Goal: Information Seeking & Learning: Learn about a topic

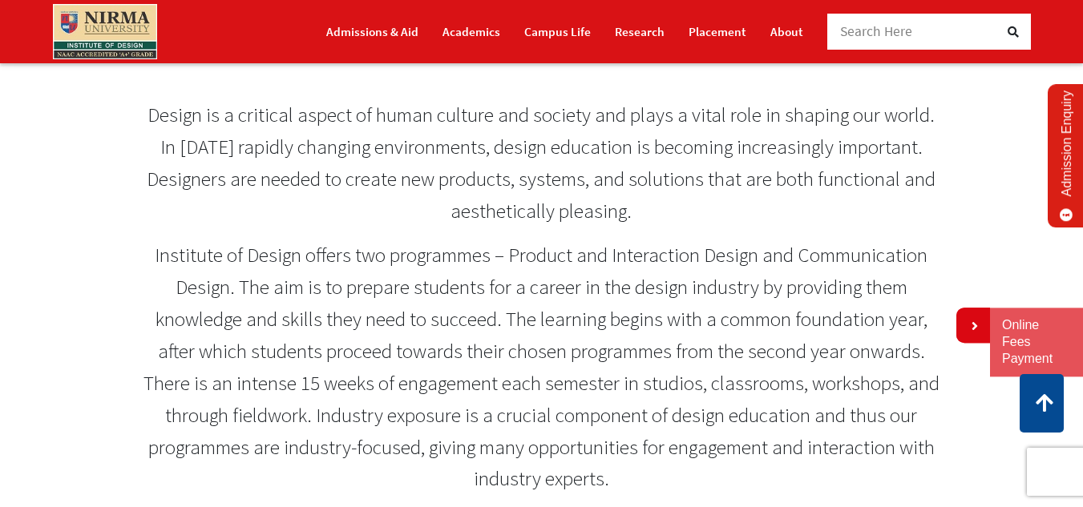
scroll to position [641, 0]
drag, startPoint x: 494, startPoint y: 269, endPoint x: 783, endPoint y: 302, distance: 290.3
click at [783, 302] on p "Institute of Design offers two programmes – Product and Interaction Design and …" at bounding box center [541, 367] width 796 height 256
click at [508, 277] on p "Institute of Design offers two programmes – Product and Interaction Design and …" at bounding box center [541, 367] width 796 height 256
drag, startPoint x: 508, startPoint y: 277, endPoint x: 526, endPoint y: 284, distance: 19.0
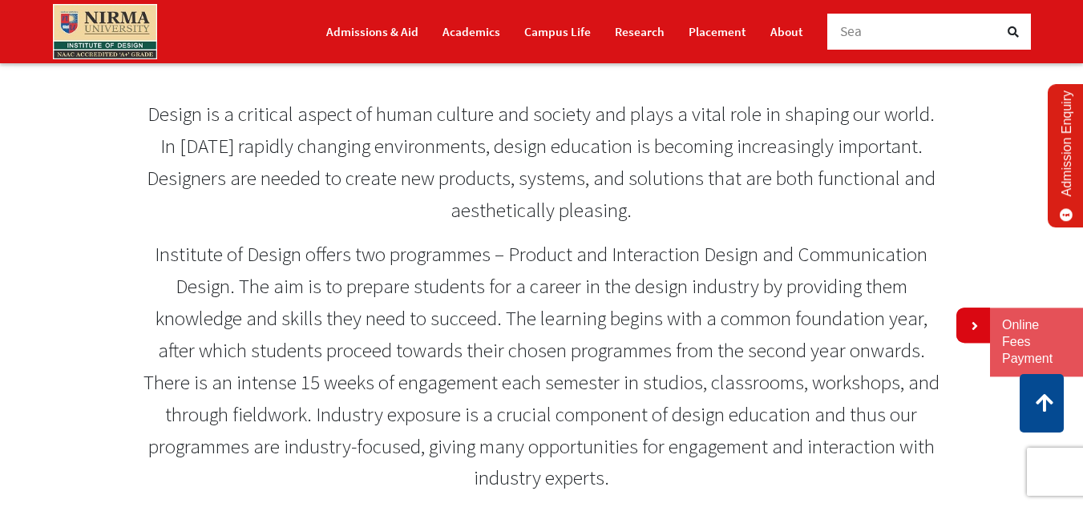
click at [526, 284] on p "Institute of Design offers two programmes – Product and Interaction Design and …" at bounding box center [541, 367] width 796 height 256
click at [534, 38] on link "Campus Life" at bounding box center [557, 32] width 67 height 28
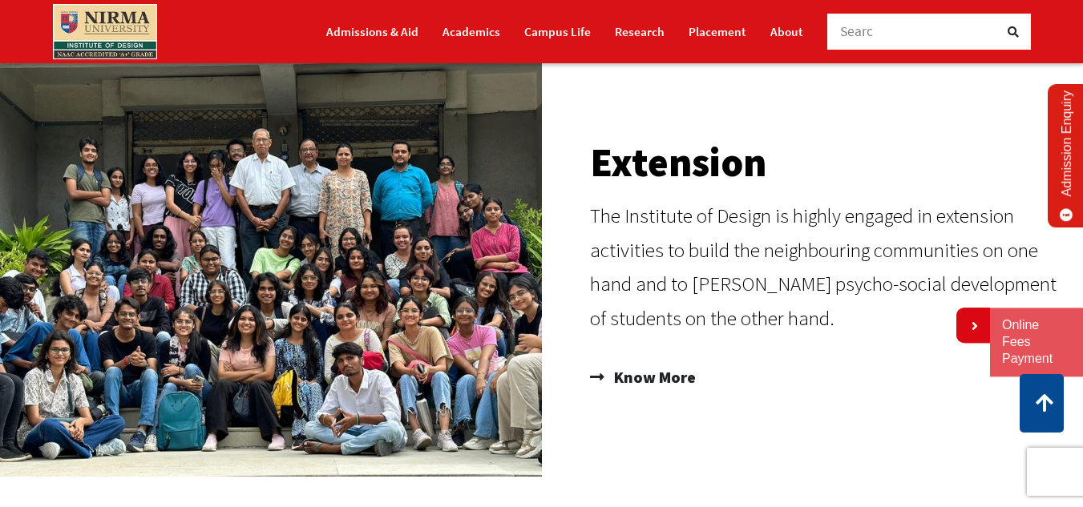
scroll to position [1020, 0]
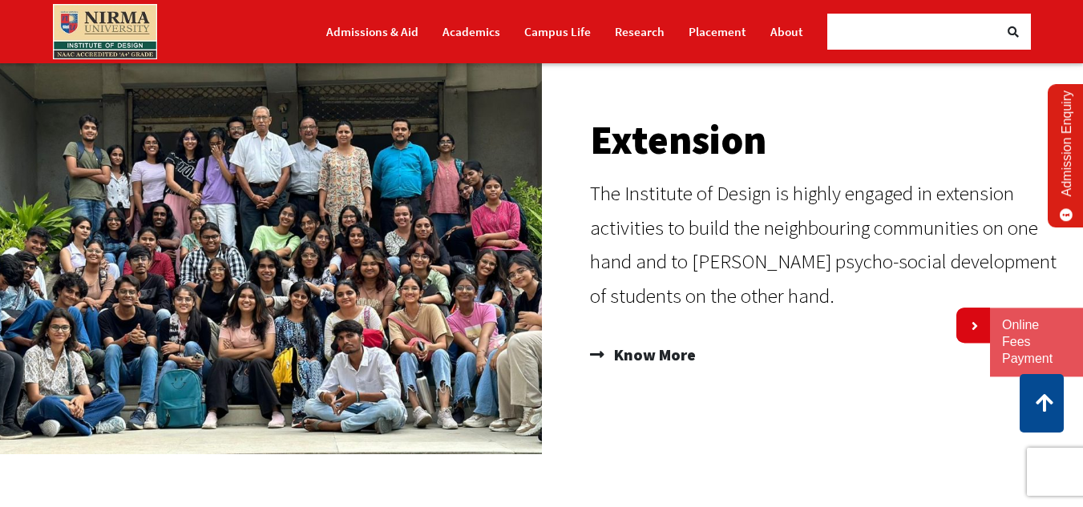
click at [556, 228] on div "Extension The Institute of Design is highly engaged in extension activities to …" at bounding box center [809, 244] width 534 height 420
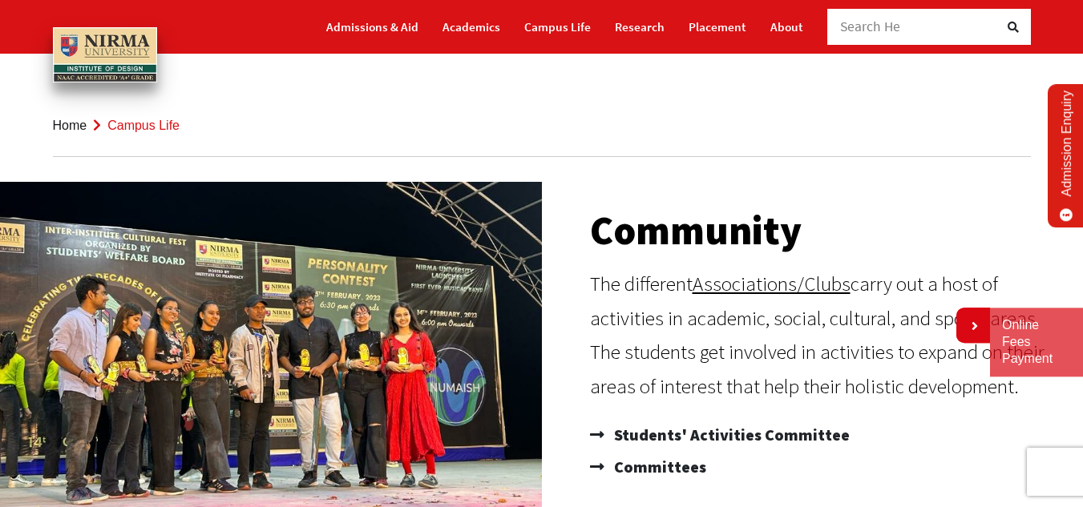
scroll to position [0, 0]
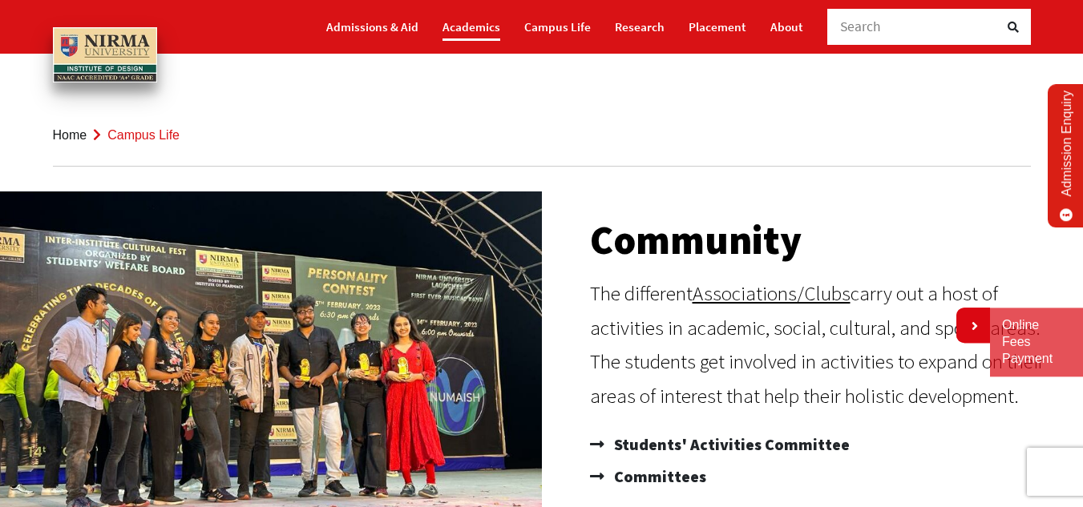
click at [488, 34] on link "Academics" at bounding box center [471, 27] width 58 height 28
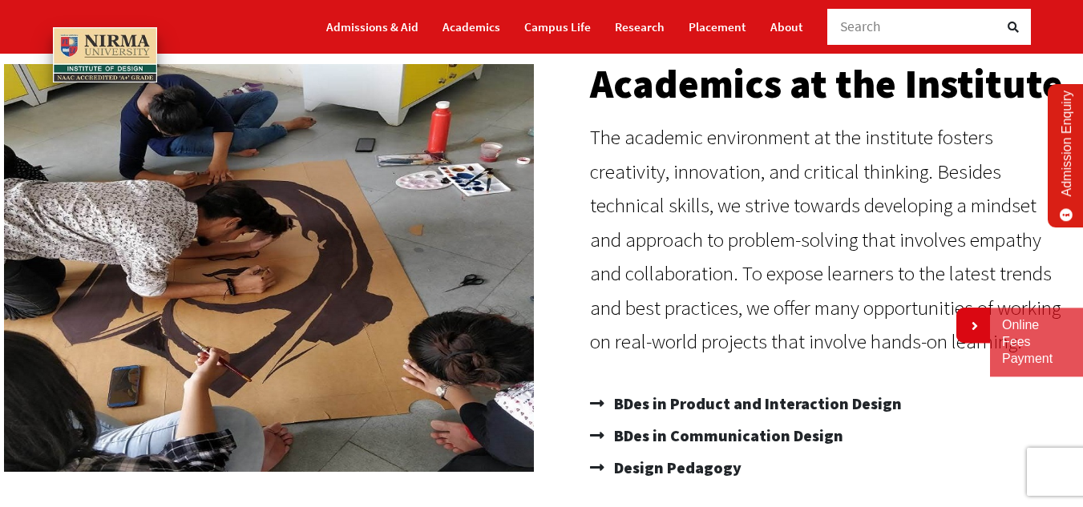
scroll to position [187, 0]
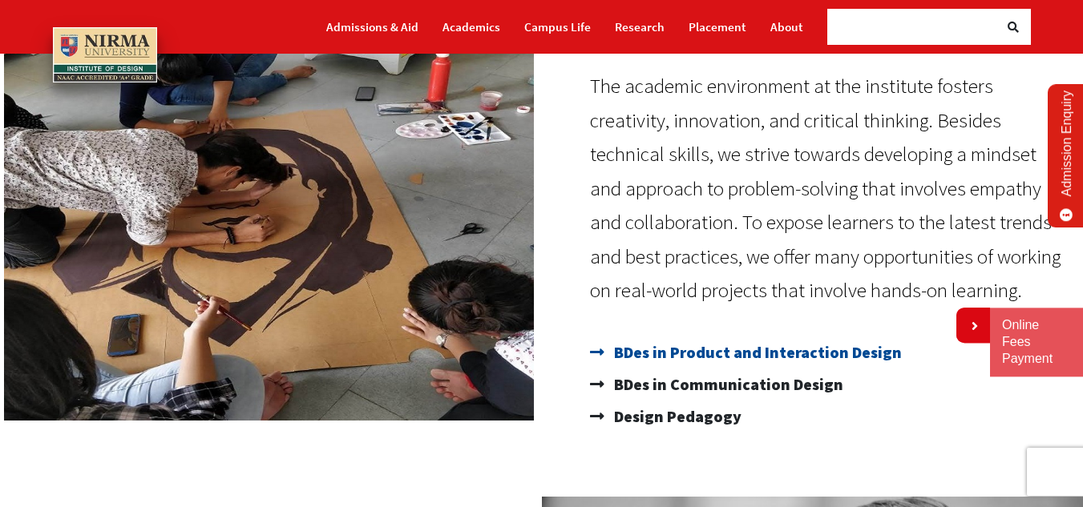
click at [651, 349] on span "BDes in Product and Interaction Design" at bounding box center [756, 353] width 292 height 32
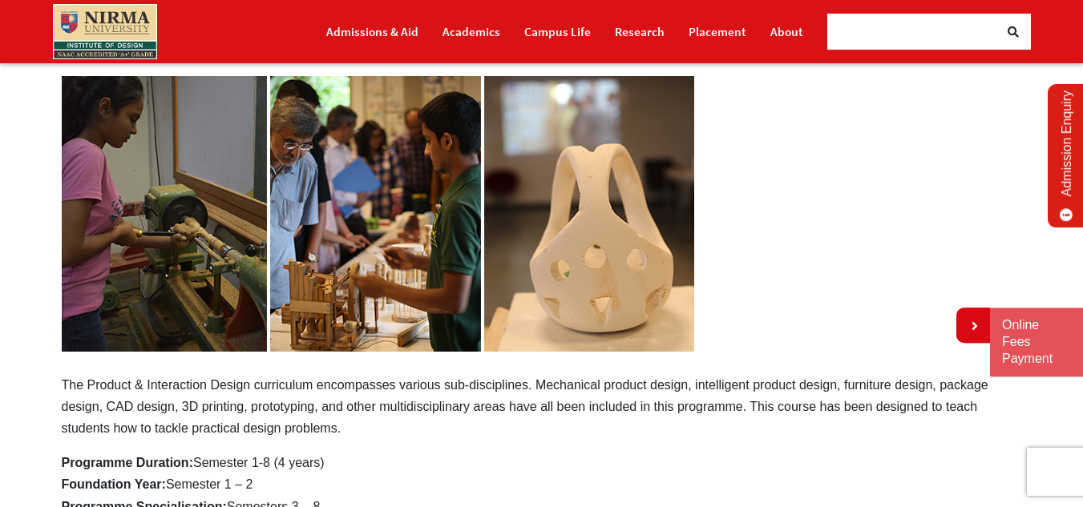
scroll to position [226, 0]
